Goal: Book appointment/travel/reservation

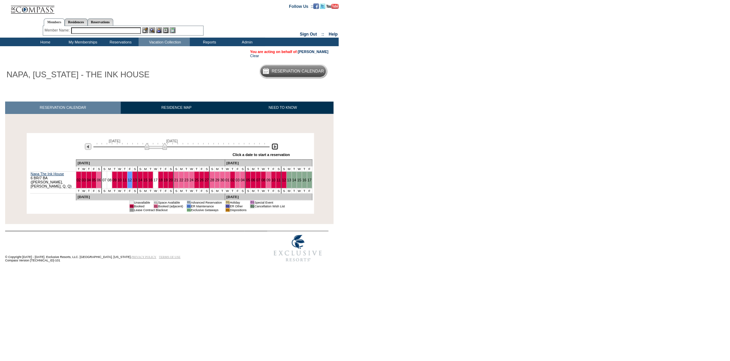
click at [275, 148] on img at bounding box center [275, 146] width 7 height 7
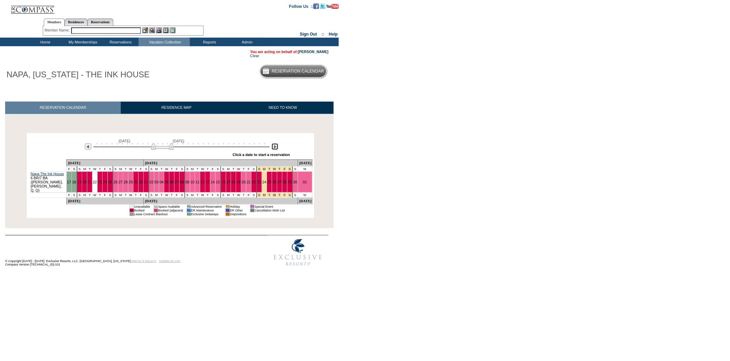
click at [275, 148] on img at bounding box center [275, 146] width 7 height 7
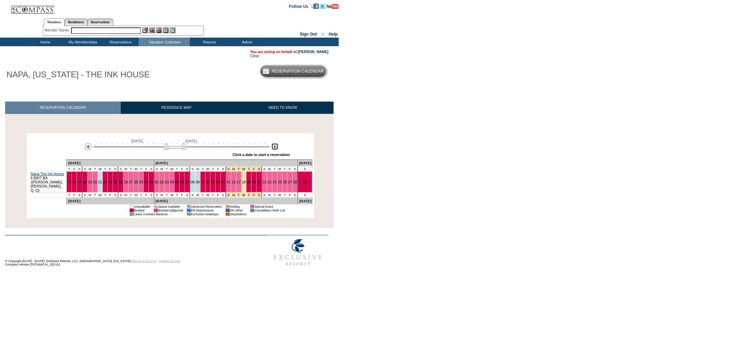
click at [275, 148] on img at bounding box center [275, 146] width 7 height 7
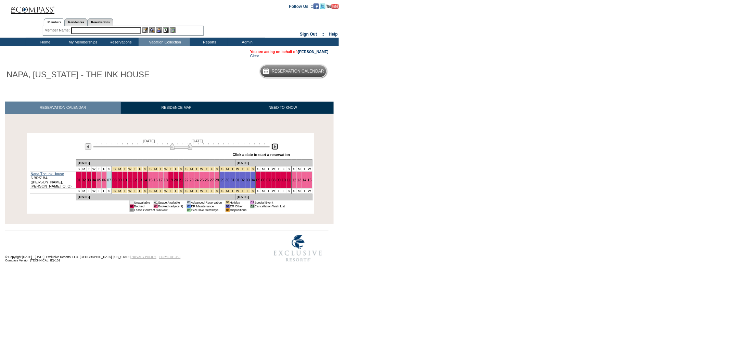
click at [275, 148] on img at bounding box center [275, 146] width 7 height 7
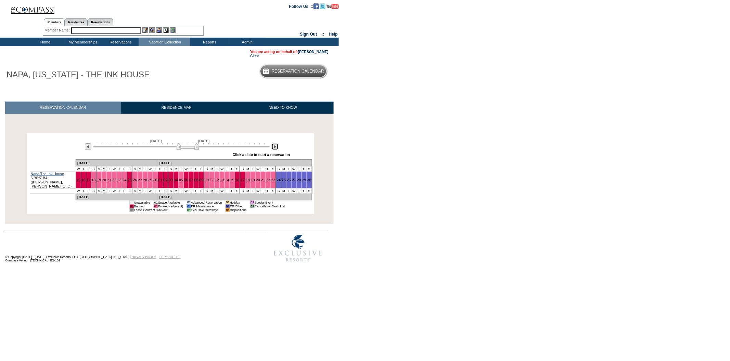
click at [275, 148] on img at bounding box center [275, 146] width 7 height 7
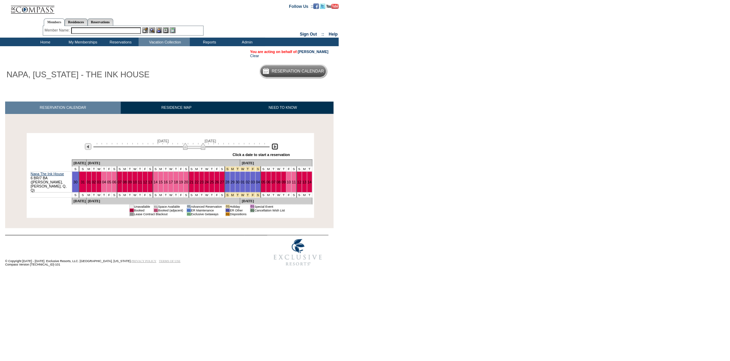
click at [275, 148] on img at bounding box center [275, 146] width 7 height 7
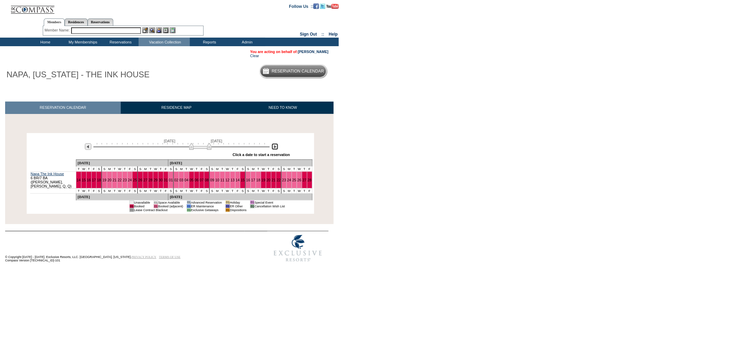
click at [275, 148] on img at bounding box center [275, 146] width 7 height 7
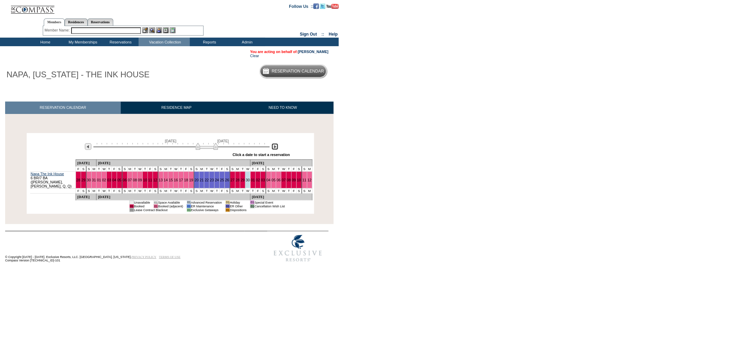
click at [275, 148] on img at bounding box center [275, 146] width 7 height 7
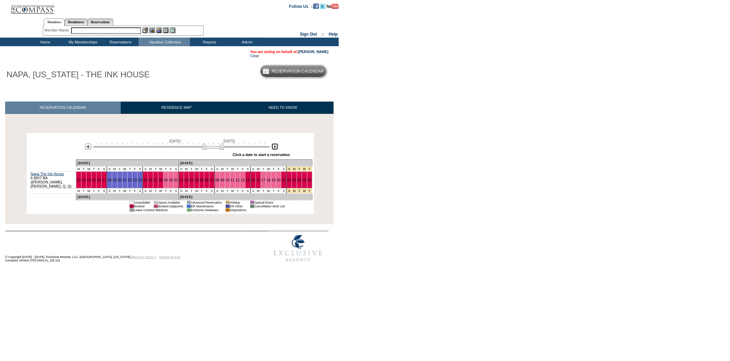
click at [275, 148] on img at bounding box center [275, 146] width 7 height 7
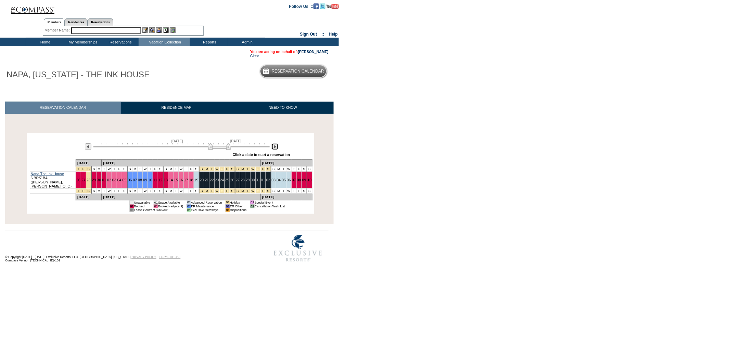
click at [275, 148] on img at bounding box center [275, 146] width 7 height 7
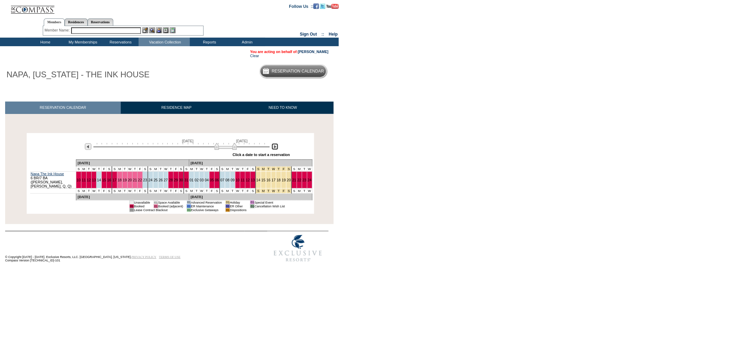
click at [275, 148] on img at bounding box center [275, 146] width 7 height 7
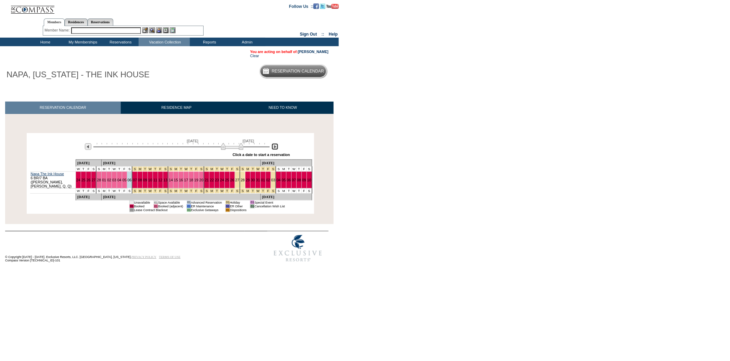
click at [275, 148] on img at bounding box center [275, 146] width 7 height 7
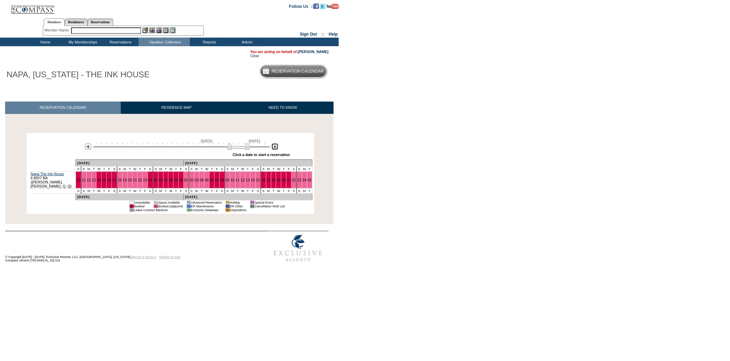
click at [275, 148] on img at bounding box center [275, 146] width 7 height 7
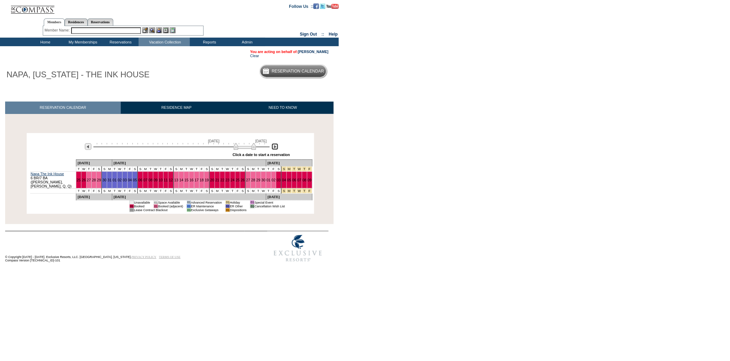
click at [275, 148] on img at bounding box center [275, 146] width 7 height 7
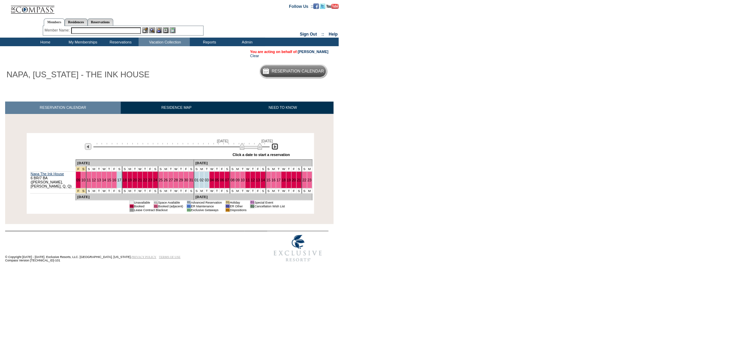
click at [275, 148] on img at bounding box center [275, 146] width 7 height 7
